Goal: Participate in discussion: Engage in conversation with other users on a specific topic

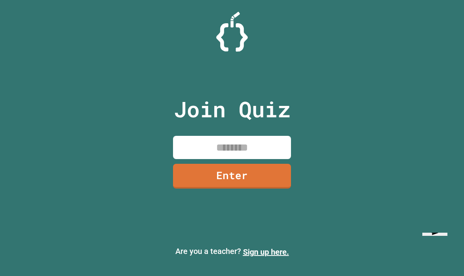
click at [248, 159] on input at bounding box center [232, 147] width 118 height 23
type input "********"
click at [263, 185] on link "Enter" at bounding box center [232, 176] width 118 height 25
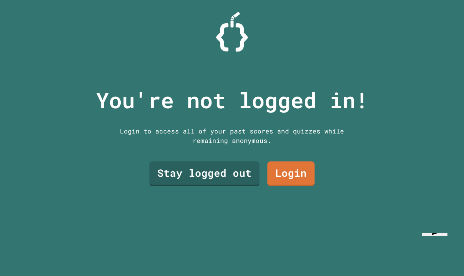
click at [237, 186] on link "Stay logged out" at bounding box center [204, 173] width 110 height 25
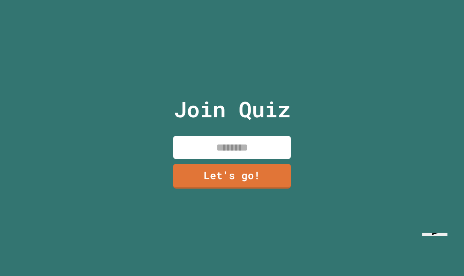
click at [256, 159] on input at bounding box center [232, 147] width 118 height 23
type input "******"
click at [263, 188] on link "Let's go!" at bounding box center [232, 176] width 118 height 25
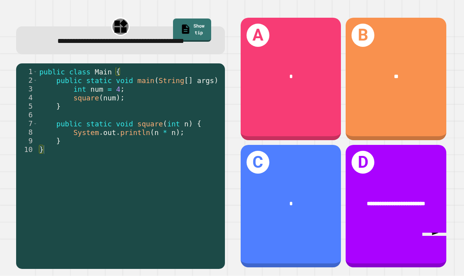
click at [407, 108] on div "B **" at bounding box center [396, 79] width 101 height 122
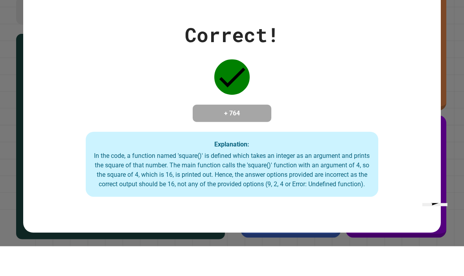
scroll to position [29, 0]
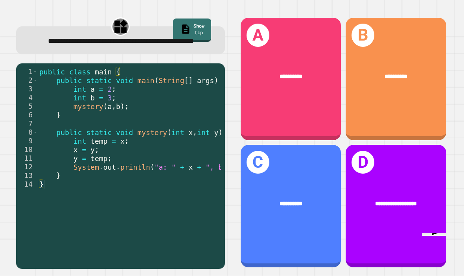
click at [312, 68] on div "**********" at bounding box center [291, 76] width 101 height 31
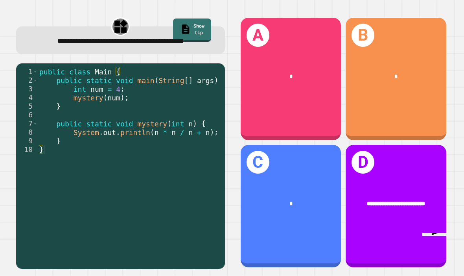
click at [408, 88] on div "B *" at bounding box center [396, 79] width 101 height 122
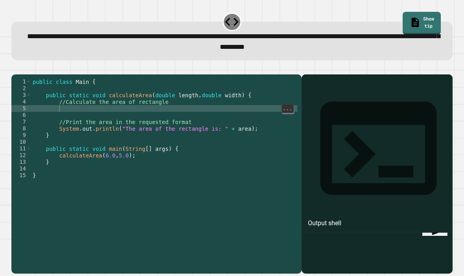
click at [153, 91] on div "public class Main { public static void calculateArea ( double length , double w…" at bounding box center [164, 185] width 266 height 214
type textarea "**********"
click at [318, 78] on icon at bounding box center [379, 148] width 140 height 140
click at [15, 68] on button "button" at bounding box center [15, 68] width 0 height 0
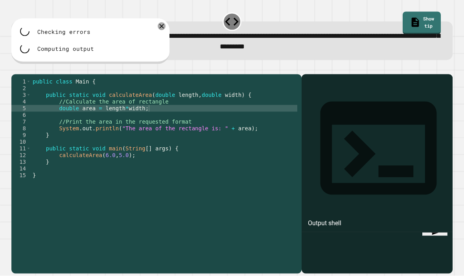
scroll to position [0, 0]
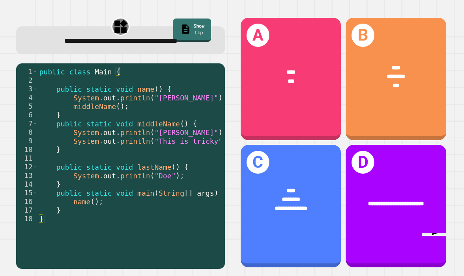
click at [307, 195] on div "****" at bounding box center [291, 190] width 78 height 9
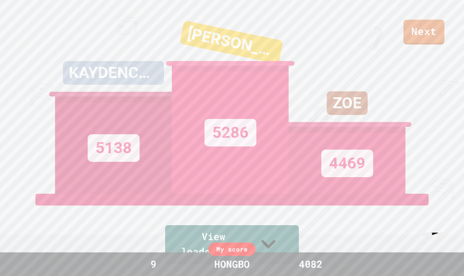
click at [431, 31] on link "Next" at bounding box center [423, 32] width 41 height 25
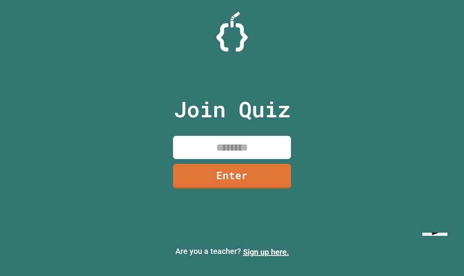
click at [245, 159] on input at bounding box center [232, 147] width 118 height 23
type input "********"
click at [278, 178] on link "Enter" at bounding box center [232, 176] width 118 height 25
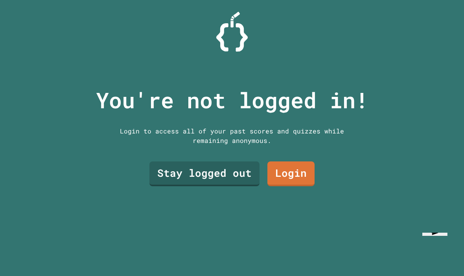
click at [228, 186] on link "Stay logged out" at bounding box center [204, 173] width 110 height 25
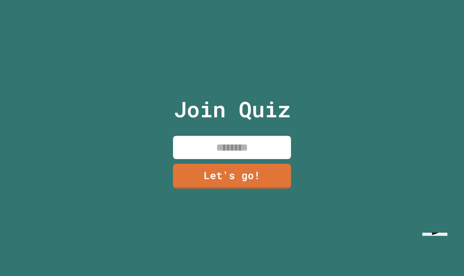
click at [245, 158] on input at bounding box center [232, 147] width 118 height 23
type input "******"
click at [254, 188] on link "Let's go!" at bounding box center [232, 176] width 118 height 25
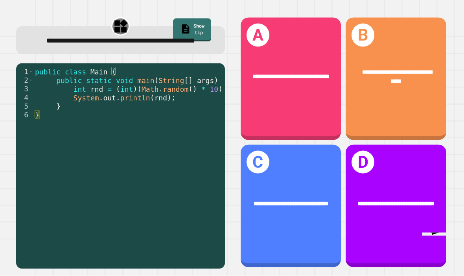
scroll to position [29, 0]
click at [311, 201] on span "**********" at bounding box center [291, 204] width 75 height 6
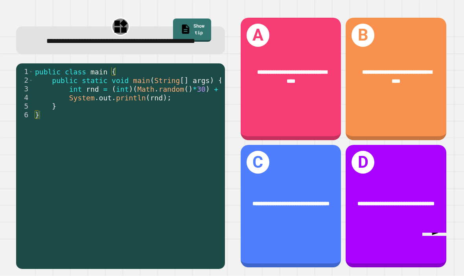
scroll to position [0, 16]
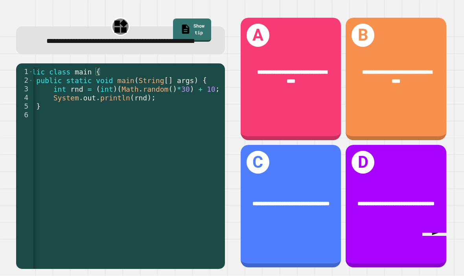
click at [421, 68] on div "**********" at bounding box center [396, 77] width 78 height 18
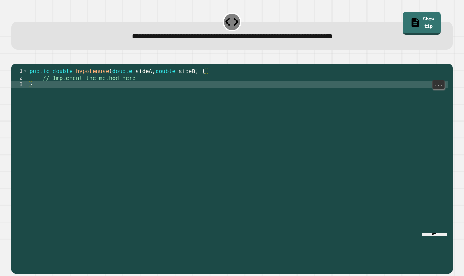
click at [174, 77] on div "public double hypotenuse ( double sideA , double sideB ) { // Implement the met…" at bounding box center [238, 181] width 420 height 227
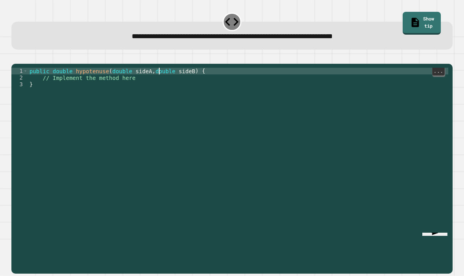
click at [160, 68] on div "public double hypotenuse ( double sideA , double sideB ) { // Implement the met…" at bounding box center [238, 181] width 420 height 227
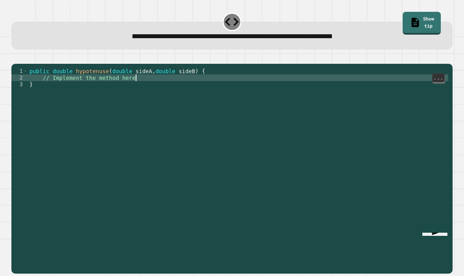
click at [166, 70] on div "public double hypotenuse ( double sideA , double sideB ) { // Implement the met…" at bounding box center [238, 181] width 420 height 227
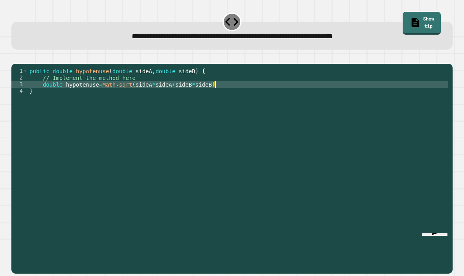
scroll to position [7, 16]
click at [15, 57] on icon "button" at bounding box center [15, 57] width 0 height 0
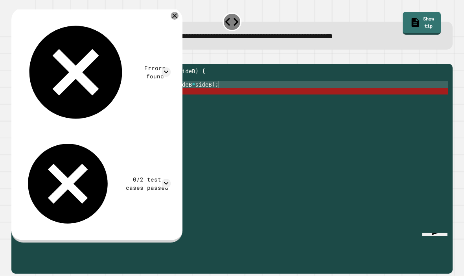
scroll to position [0, 0]
click at [223, 96] on div "public double hypotenuse ( double sideA , double sideB ) { // Implement the met…" at bounding box center [238, 181] width 420 height 227
click at [179, 20] on div at bounding box center [175, 16] width 8 height 8
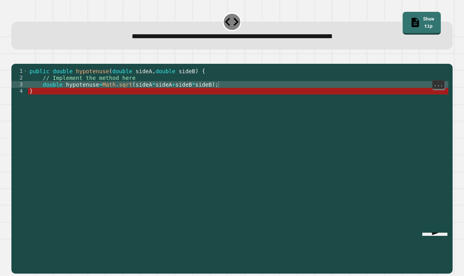
click at [235, 92] on div "public double hypotenuse ( double sideA , double sideB ) { // Implement the met…" at bounding box center [238, 181] width 420 height 227
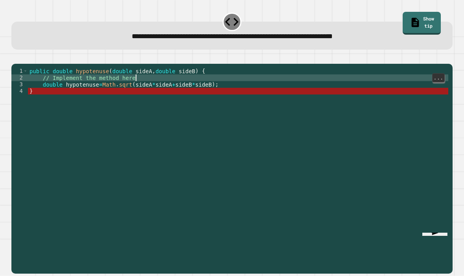
click at [236, 97] on div "public double hypotenuse ( double sideA , double sideB ) { // Implement the met…" at bounding box center [238, 181] width 420 height 227
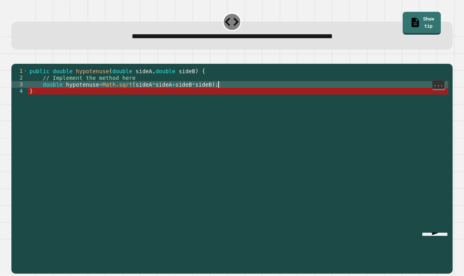
click at [124, 94] on div "public double hypotenuse ( double sideA , double sideB ) { // Implement the met…" at bounding box center [238, 181] width 420 height 227
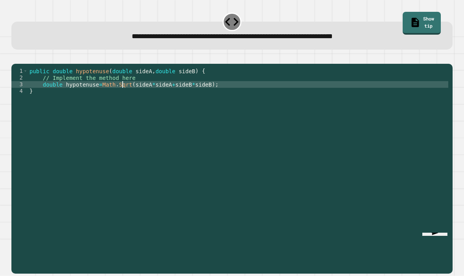
scroll to position [7, 13]
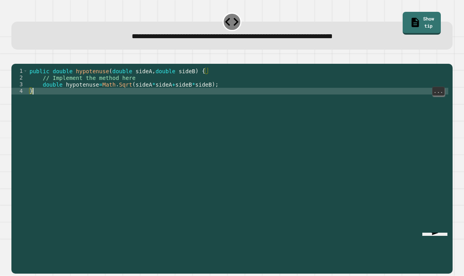
click at [15, 57] on icon "button" at bounding box center [15, 57] width 0 height 0
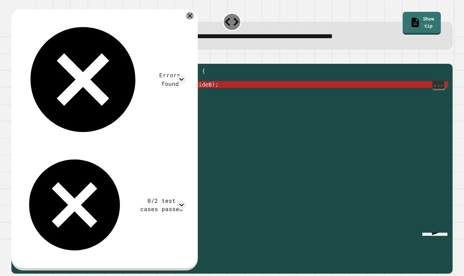
click at [119, 96] on div "public double hypotenuse ( double sideA , double sideB ) { // Implement the met…" at bounding box center [238, 181] width 420 height 227
click at [125, 94] on div "public double hypotenuse ( double sideA , double sideB ) { // Implement the met…" at bounding box center [238, 181] width 420 height 227
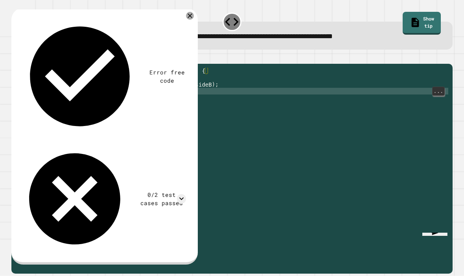
click at [15, 57] on icon "button" at bounding box center [15, 57] width 0 height 0
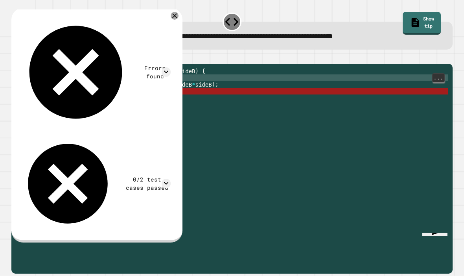
click at [247, 87] on div "public double hypotenuse ( double sideA , double sideB ) { // Implement the met…" at bounding box center [238, 181] width 420 height 227
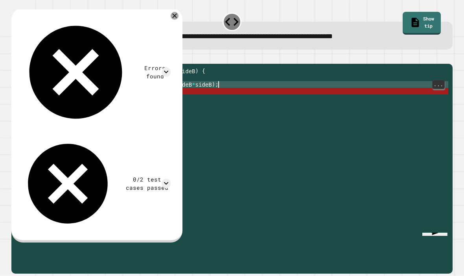
click at [226, 98] on div "public double hypotenuse ( double sideA , double sideB ) { // Implement the met…" at bounding box center [238, 181] width 420 height 227
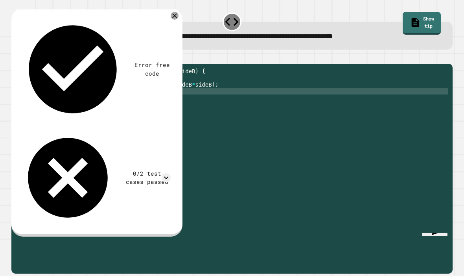
scroll to position [7, 26]
click at [15, 57] on button "button" at bounding box center [15, 57] width 0 height 0
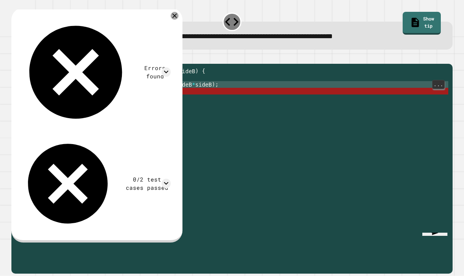
click at [113, 94] on div "public double hypotenuse ( double sideA , double sideB ) { // Implement the met…" at bounding box center [238, 181] width 420 height 227
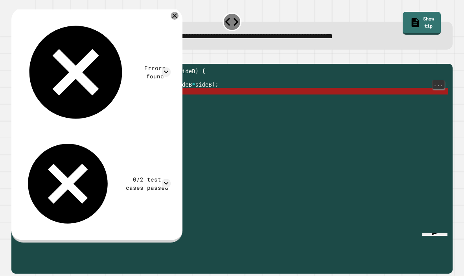
click at [108, 112] on div "public double hypotenuse ( double sideA , double sideB ) { // Implement the met…" at bounding box center [238, 181] width 420 height 227
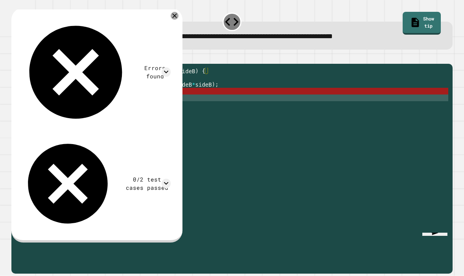
click at [108, 112] on div "public double hypotenuse ( double sideA , double sideB ) { // Implement the met…" at bounding box center [238, 181] width 420 height 227
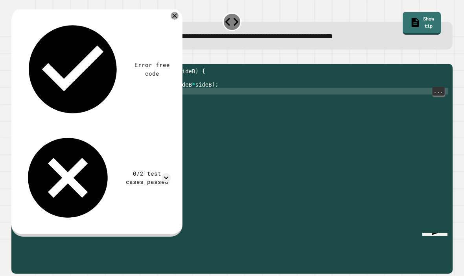
scroll to position [7, 13]
type textarea "*********"
click at [22, 64] on icon "button" at bounding box center [20, 62] width 4 height 6
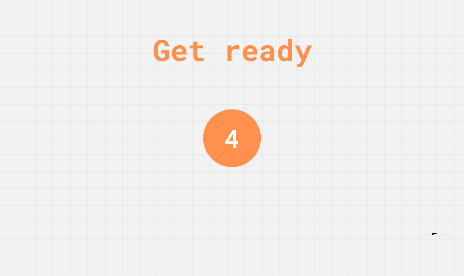
scroll to position [0, 0]
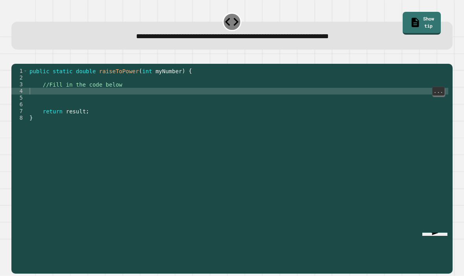
click at [88, 68] on div "public static double raiseToPower ( int myNumber ) { //Fill in the code below r…" at bounding box center [238, 181] width 420 height 227
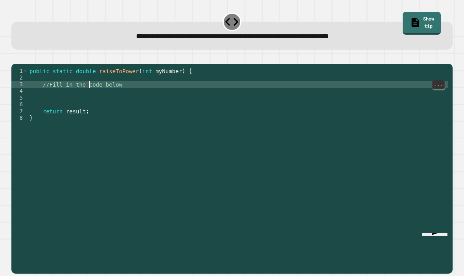
click at [73, 77] on div "public static double raiseToPower ( int myNumber ) { //Fill in the code below r…" at bounding box center [238, 181] width 420 height 227
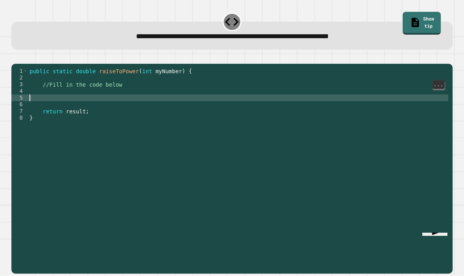
click at [68, 72] on div "public static double raiseToPower ( int myNumber ) { //Fill in the code below r…" at bounding box center [238, 181] width 420 height 227
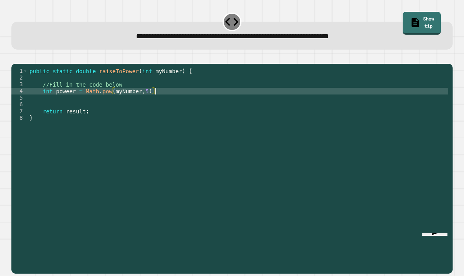
scroll to position [7, 19]
click at [15, 57] on button "button" at bounding box center [15, 57] width 0 height 0
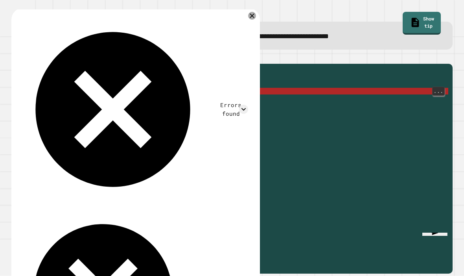
click at [77, 75] on div "public static double raiseToPower ( int myNumber ) { //Fill in the code below i…" at bounding box center [238, 181] width 420 height 227
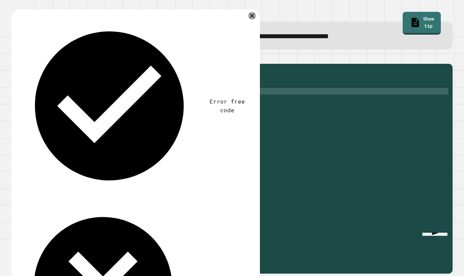
scroll to position [7, 29]
click at [23, 59] on icon "button" at bounding box center [20, 62] width 4 height 6
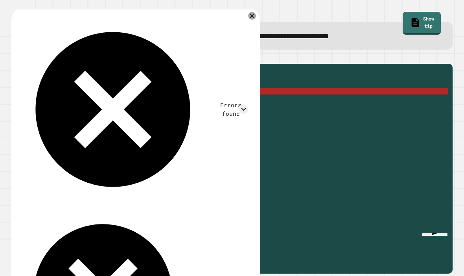
scroll to position [0, 0]
click at [52, 103] on div "public static double raiseToPower ( int myNumber ) { //Fill in the code below i…" at bounding box center [238, 181] width 420 height 227
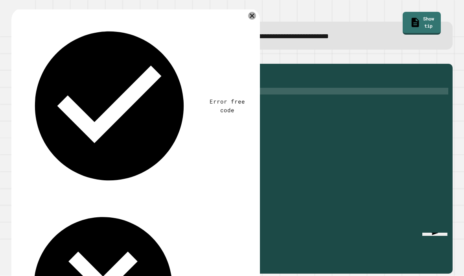
scroll to position [7, 29]
type textarea "**********"
click at [15, 57] on button "button" at bounding box center [15, 57] width 0 height 0
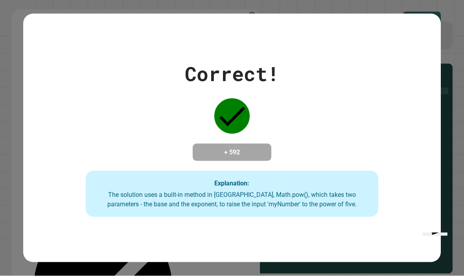
scroll to position [29, 0]
click at [235, 260] on div "Correct! + 592 Explanation: The solution uses a built-in method in [GEOGRAPHIC_…" at bounding box center [232, 138] width 418 height 248
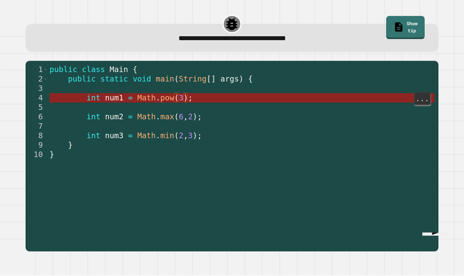
scroll to position [0, 0]
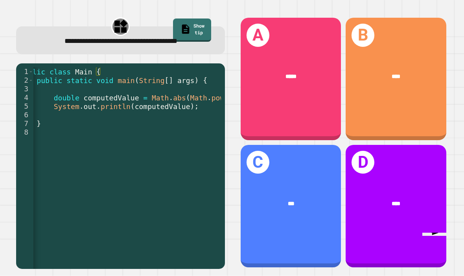
scroll to position [0, 15]
click at [404, 199] on div "D ****" at bounding box center [396, 206] width 101 height 122
